Goal: Task Accomplishment & Management: Use online tool/utility

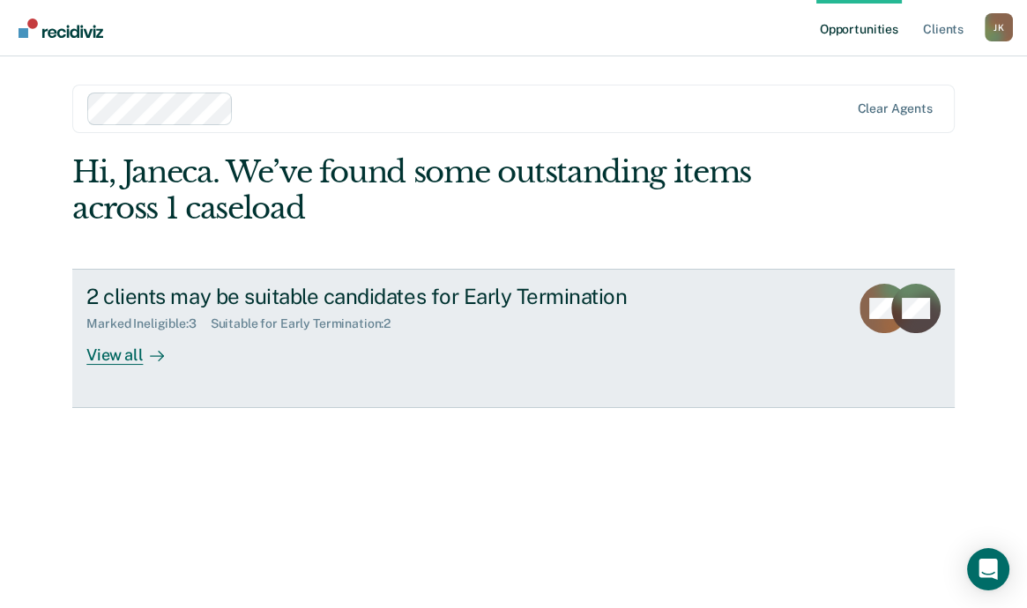
click at [115, 366] on div "View all" at bounding box center [135, 348] width 99 height 34
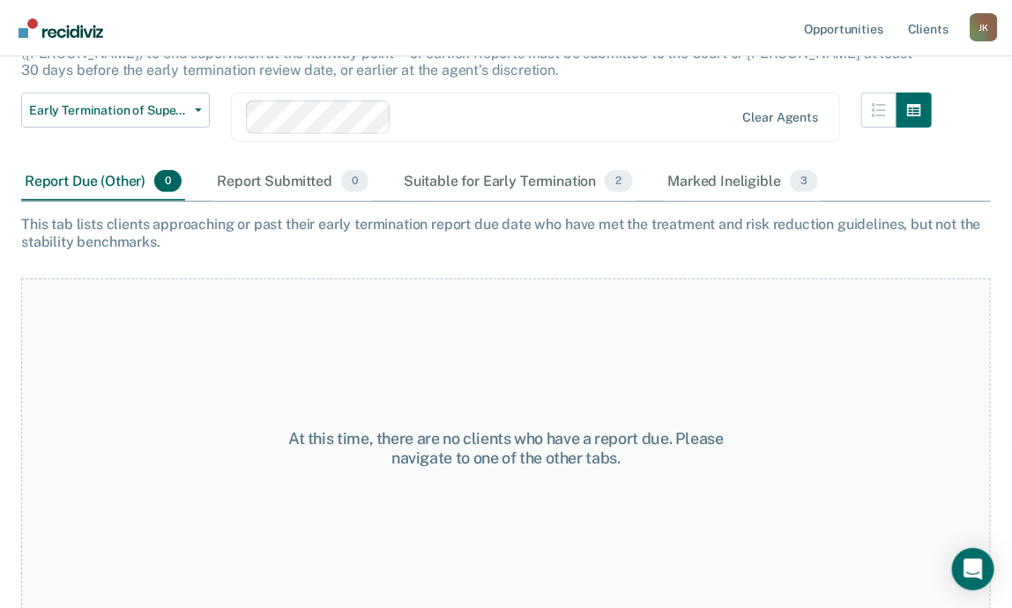
scroll to position [196, 0]
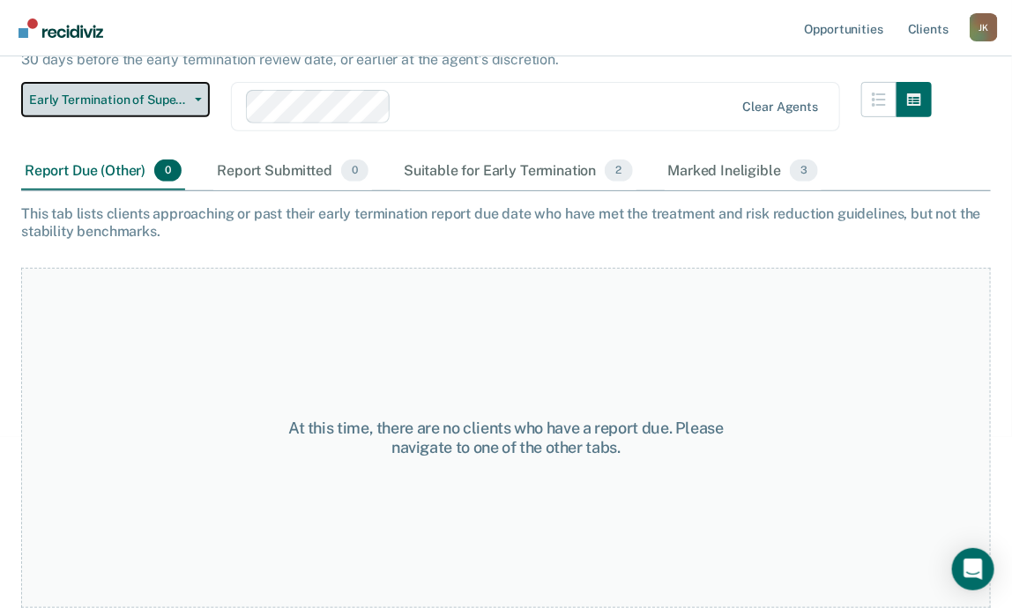
click at [168, 108] on span "Early Termination of Supervision" at bounding box center [108, 100] width 159 height 15
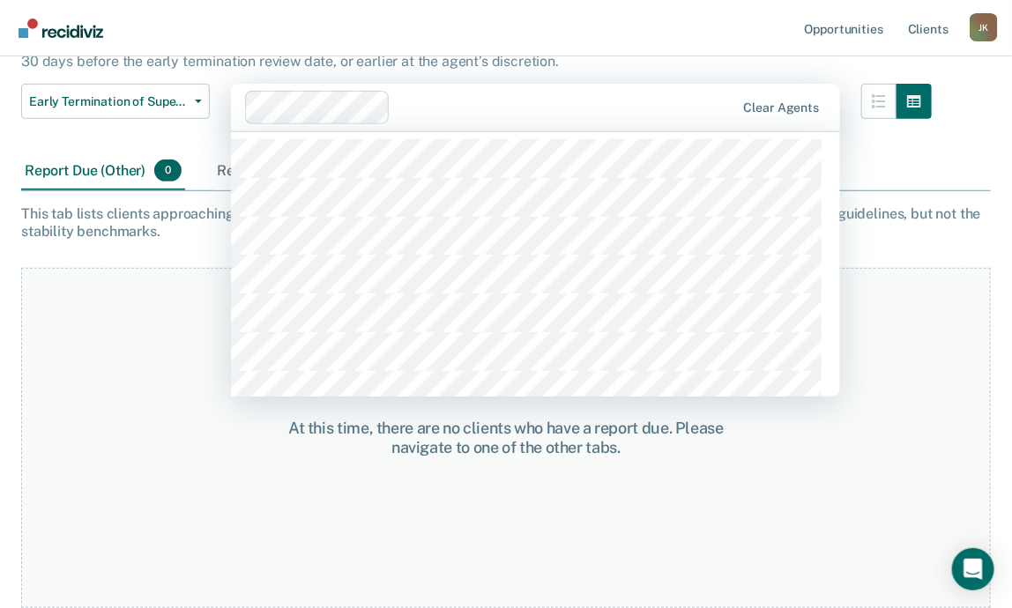
click at [732, 130] on div "351 results available. Use Up and Down to choose options, press Enter to select…" at bounding box center [535, 107] width 609 height 47
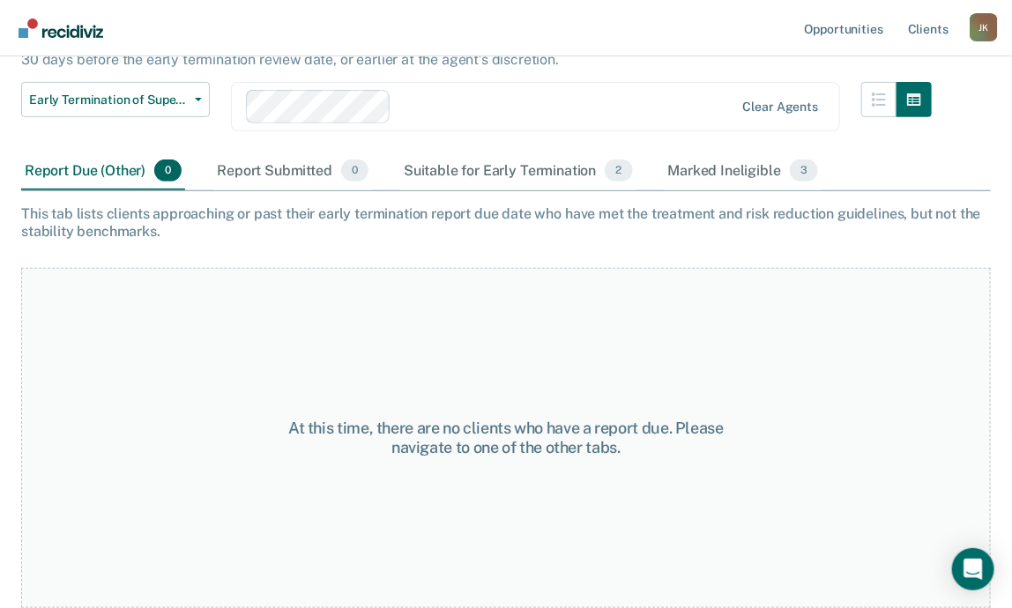
drag, startPoint x: 85, startPoint y: 456, endPoint x: 95, endPoint y: 449, distance: 12.5
click at [85, 456] on div "At this time, there are no clients who have a report due. Please navigate to on…" at bounding box center [505, 438] width 969 height 340
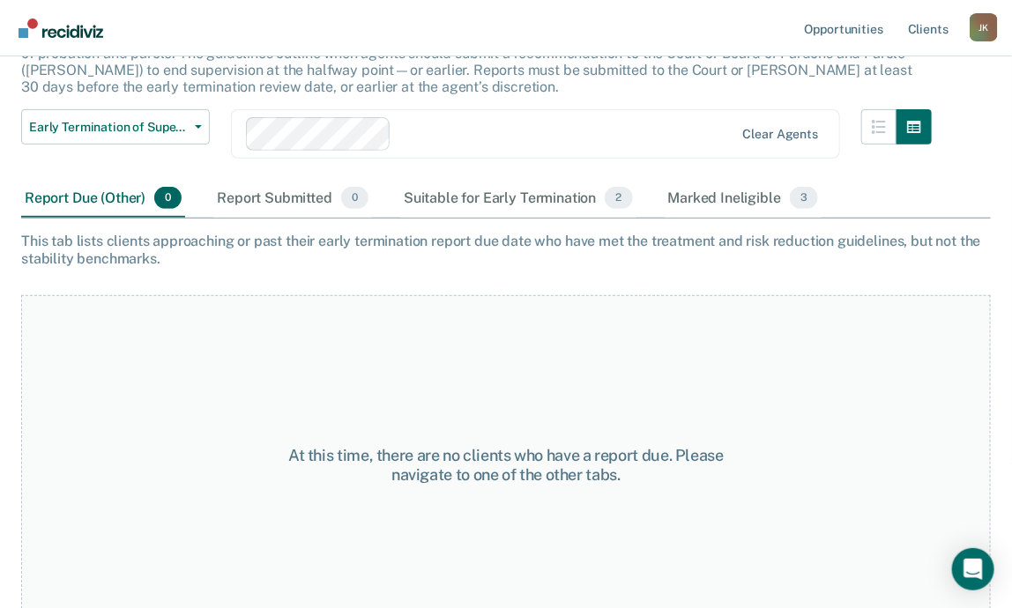
scroll to position [0, 0]
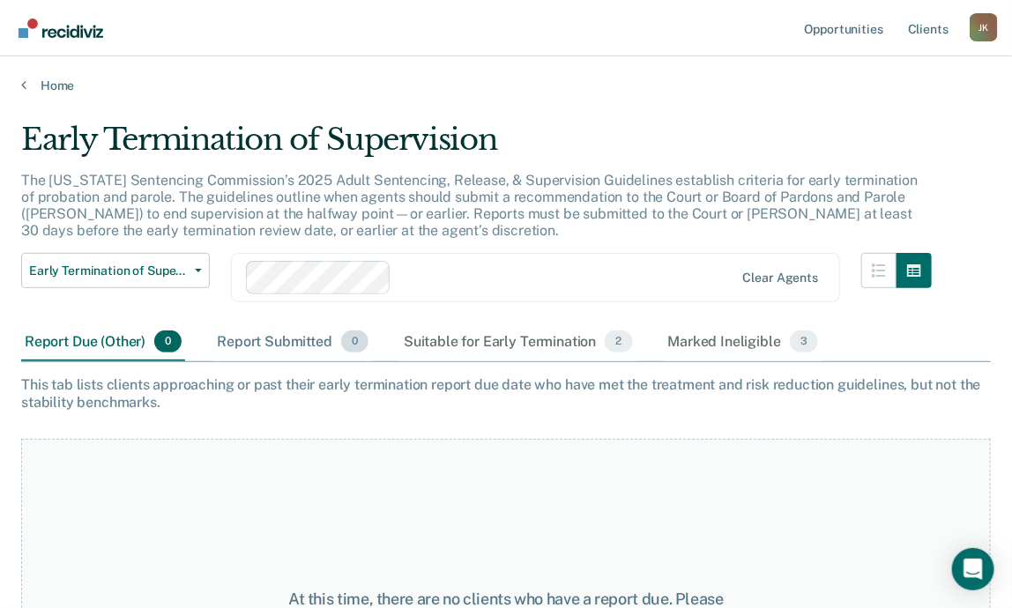
click at [305, 362] on div "Report Submitted 0" at bounding box center [292, 342] width 159 height 39
